Goal: Obtain resource: Download file/media

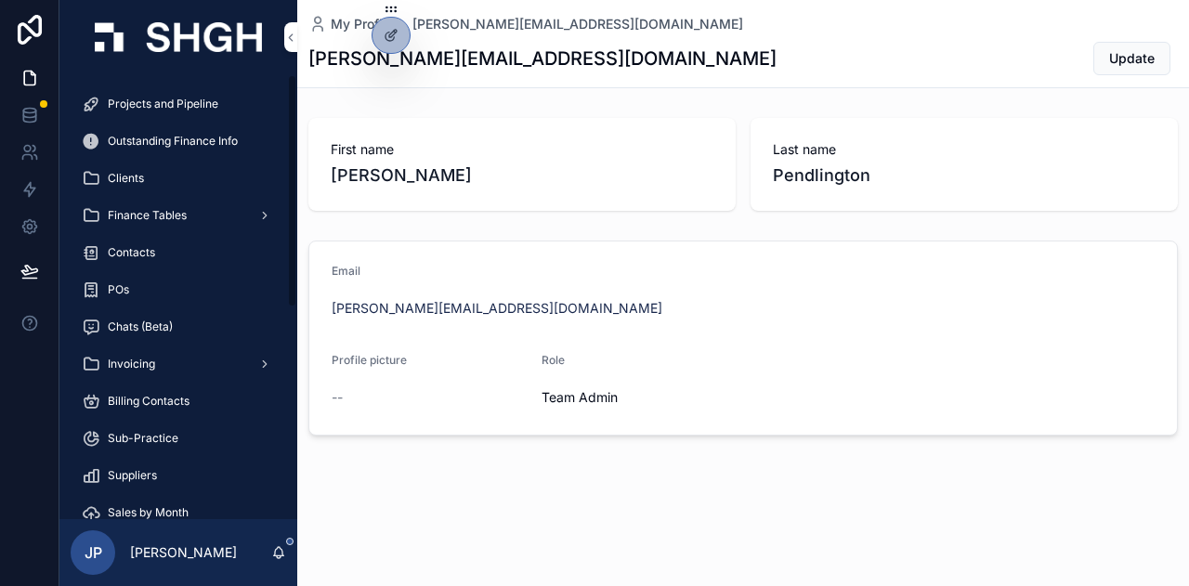
click at [207, 97] on span "Projects and Pipeline" at bounding box center [163, 104] width 110 height 15
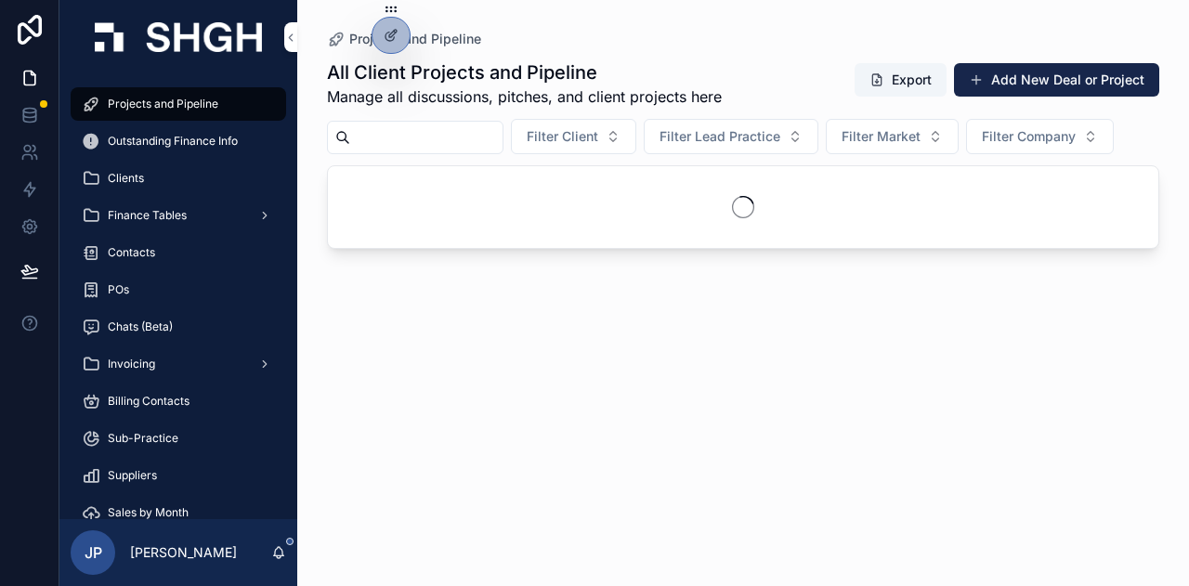
click at [461, 140] on input "scrollable content" at bounding box center [426, 137] width 152 height 26
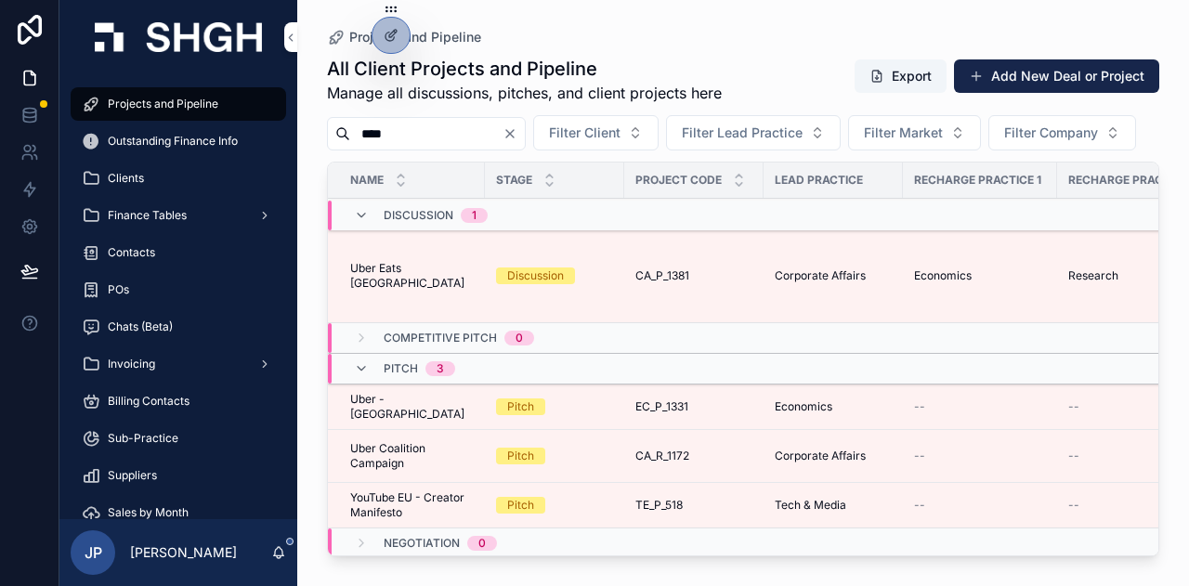
type input "****"
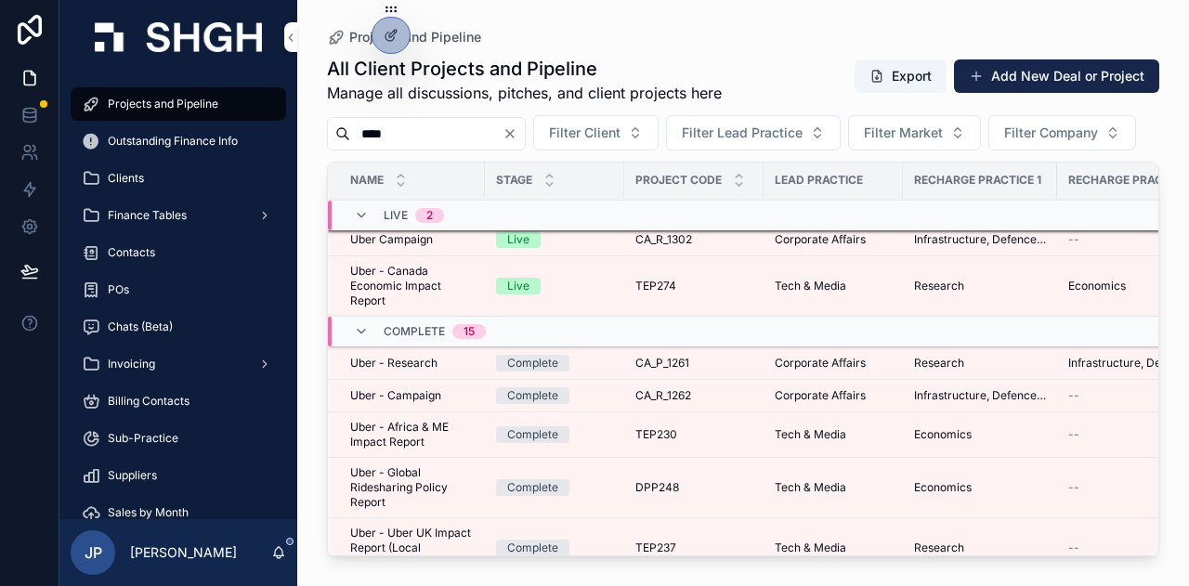
scroll to position [279, 0]
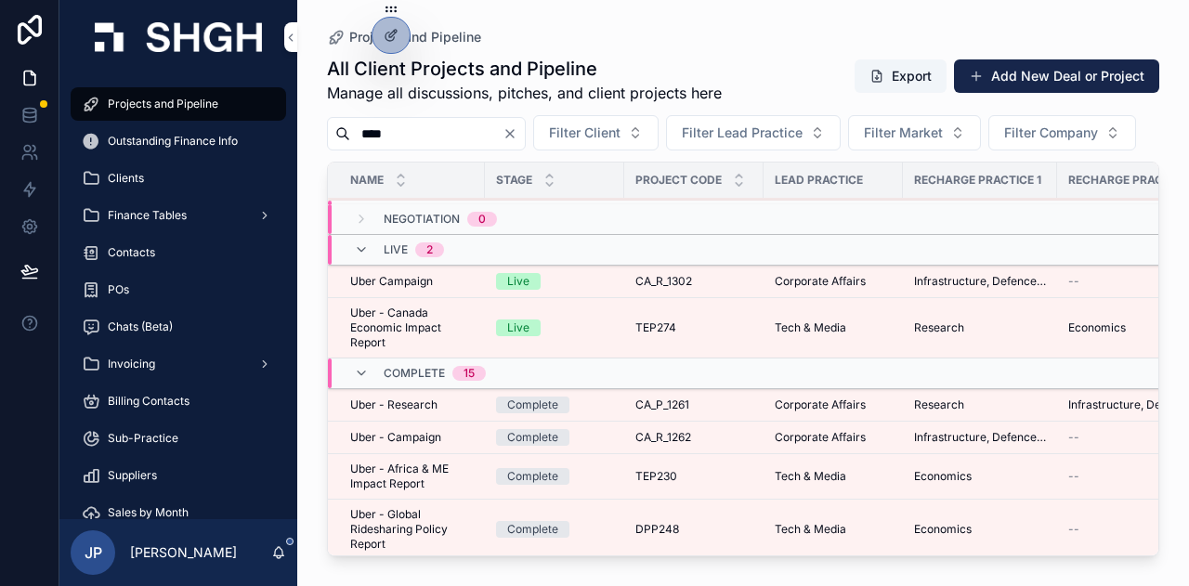
click at [377, 345] on span "Uber - Canada Economic Impact Report" at bounding box center [411, 327] width 123 height 45
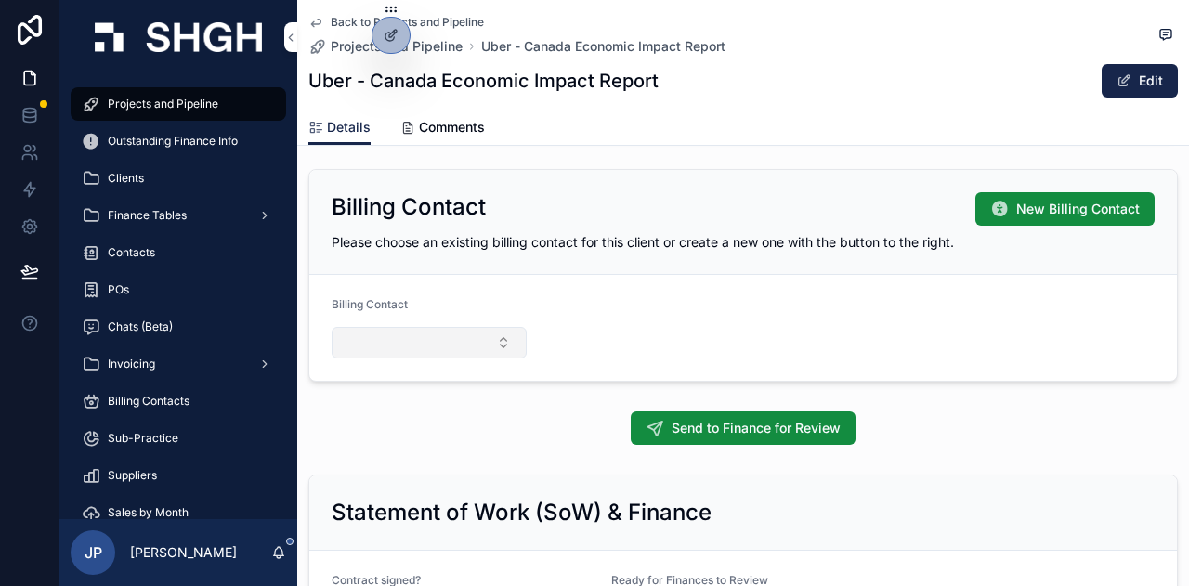
scroll to position [2136, 0]
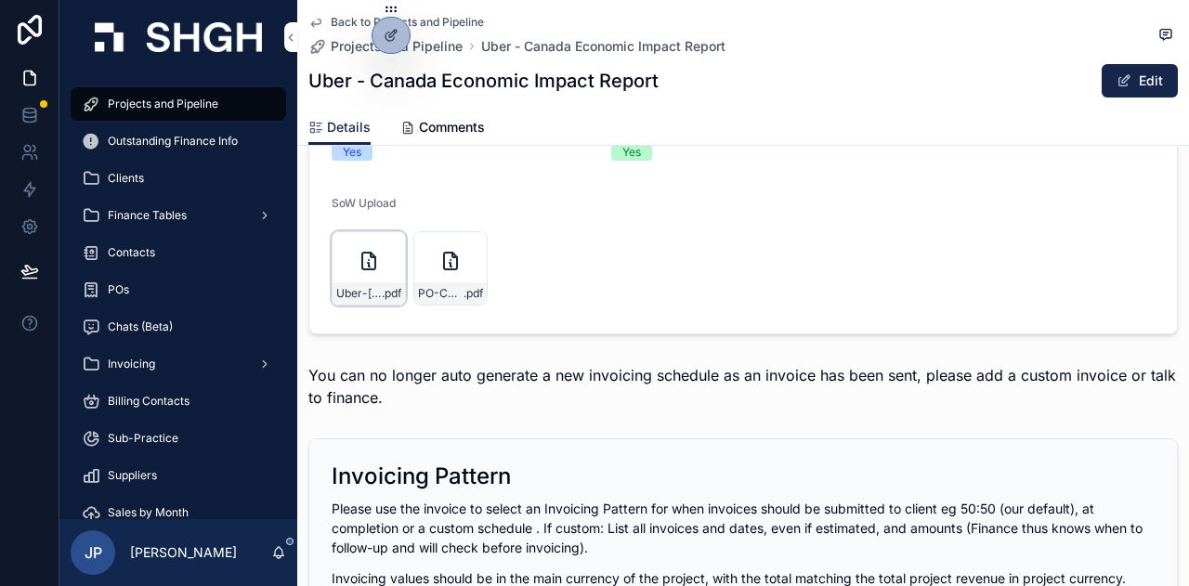
click at [368, 282] on div "Uber-[GEOGRAPHIC_DATA]-MSA---Public-First .pdf" at bounding box center [368, 268] width 74 height 74
